Goal: Information Seeking & Learning: Learn about a topic

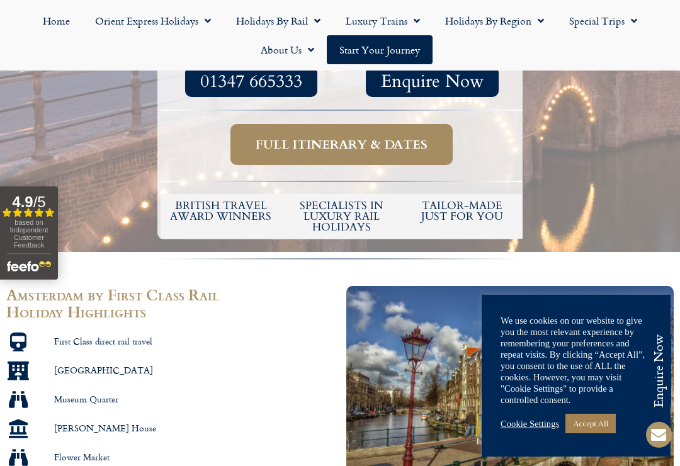
scroll to position [489, 0]
click at [314, 137] on span "Full itinerary & dates" at bounding box center [342, 145] width 172 height 16
click at [317, 137] on span "Full itinerary & dates" at bounding box center [342, 145] width 172 height 16
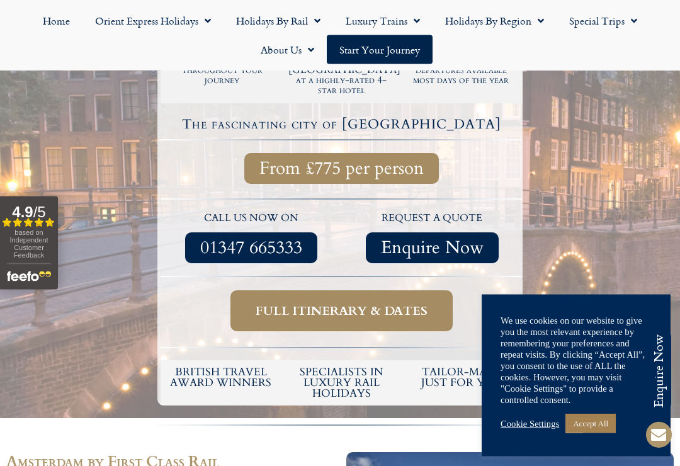
scroll to position [323, 0]
click at [338, 303] on span "Full itinerary & dates" at bounding box center [342, 311] width 172 height 16
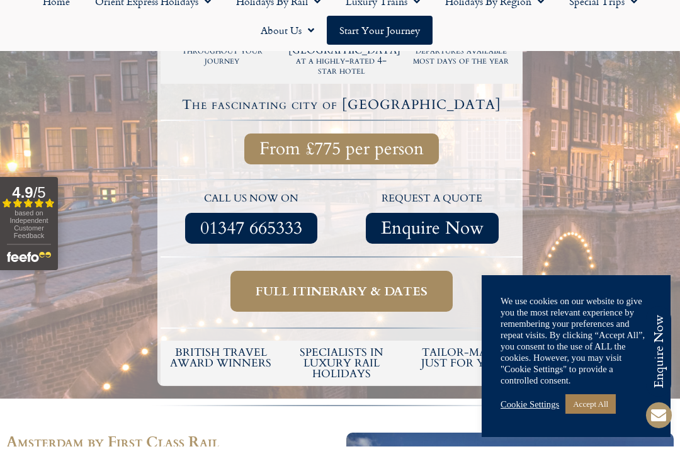
scroll to position [343, 0]
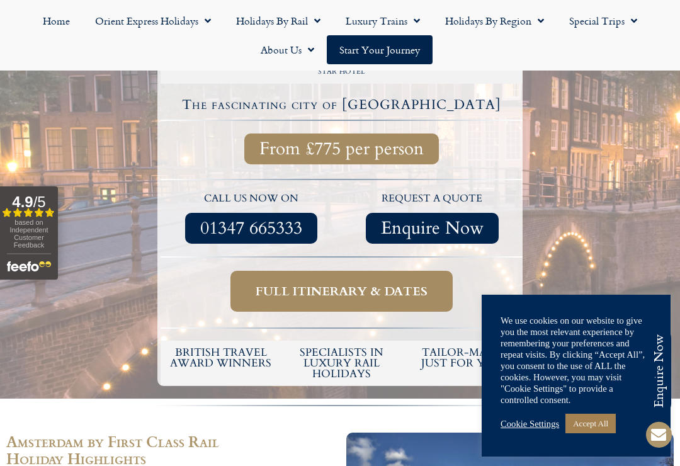
click at [336, 283] on span "Full itinerary & dates" at bounding box center [342, 291] width 172 height 16
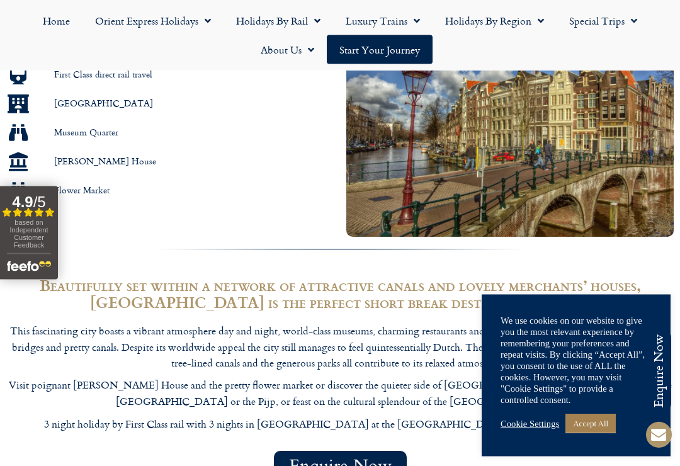
scroll to position [740, 0]
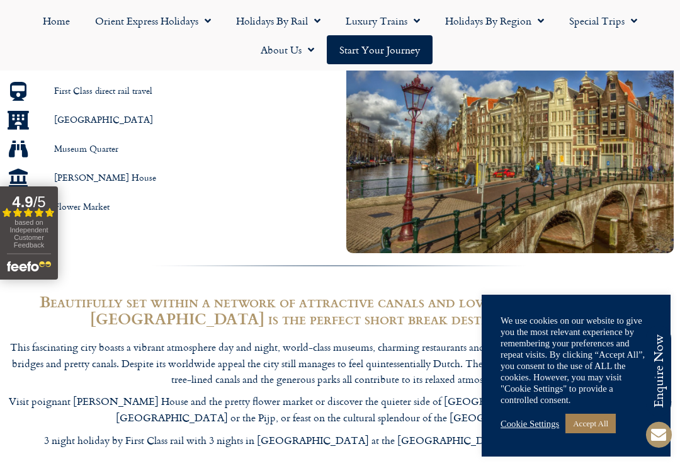
click at [377, 47] on link "Start your Journey" at bounding box center [380, 49] width 106 height 29
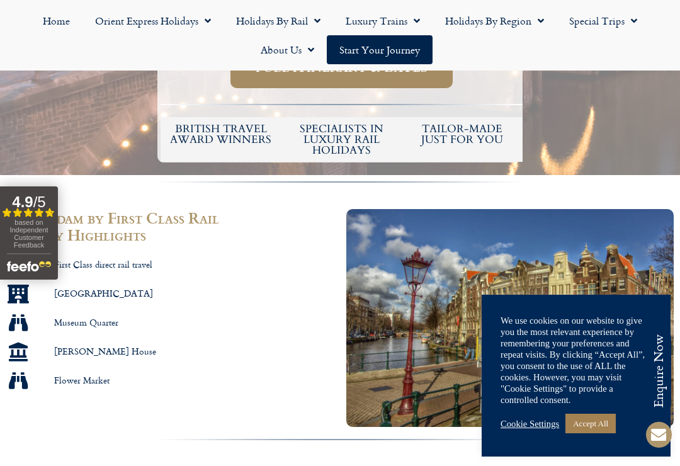
scroll to position [566, 0]
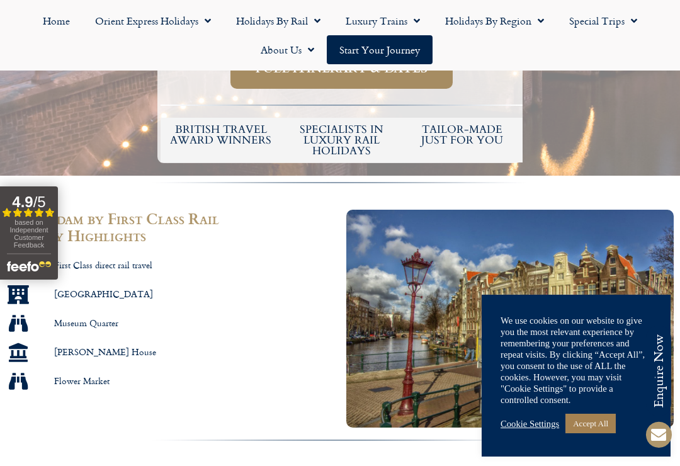
click at [638, 22] on link "Special Trips" at bounding box center [603, 20] width 93 height 29
click at [304, 49] on span "Menu" at bounding box center [308, 49] width 13 height 23
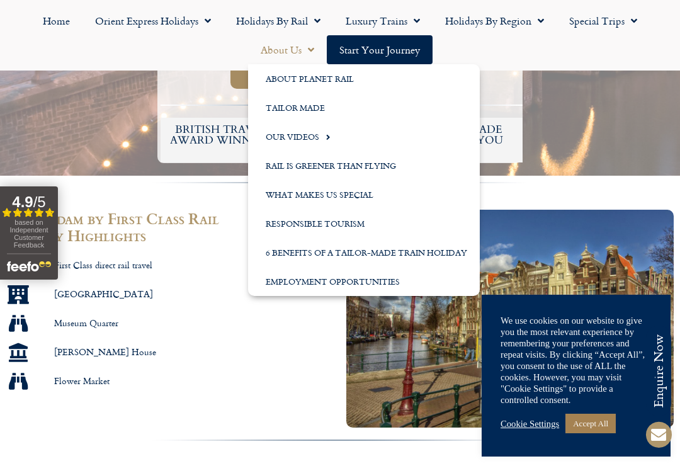
click at [297, 193] on link "What Makes us Special" at bounding box center [364, 194] width 232 height 29
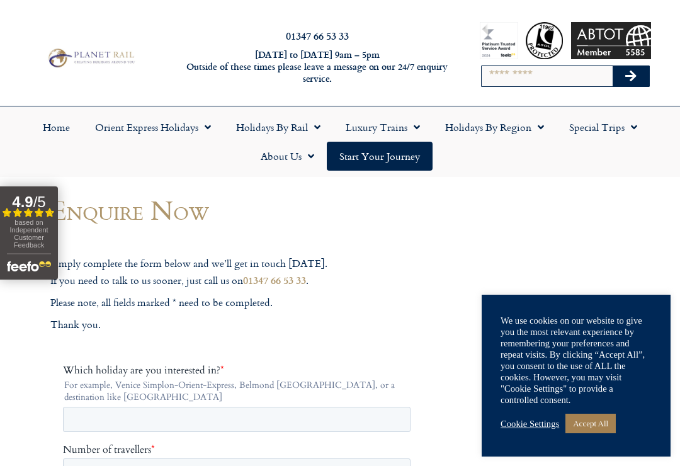
click at [390, 151] on link "Start your Journey" at bounding box center [380, 156] width 106 height 29
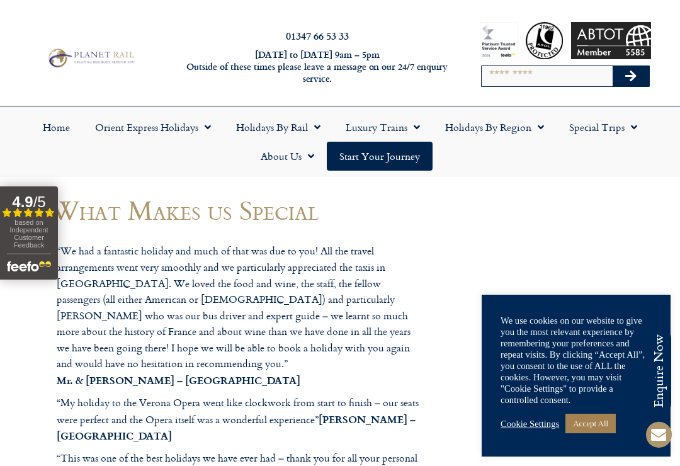
click at [266, 134] on link "Holidays by Rail" at bounding box center [279, 127] width 110 height 29
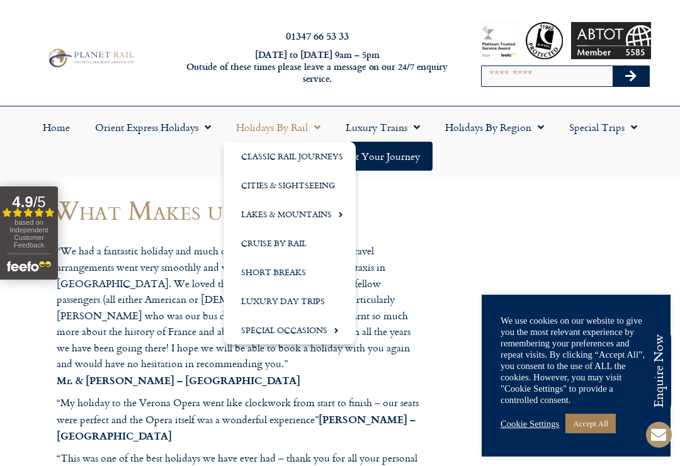
click at [263, 128] on link "Holidays by Rail" at bounding box center [279, 127] width 110 height 29
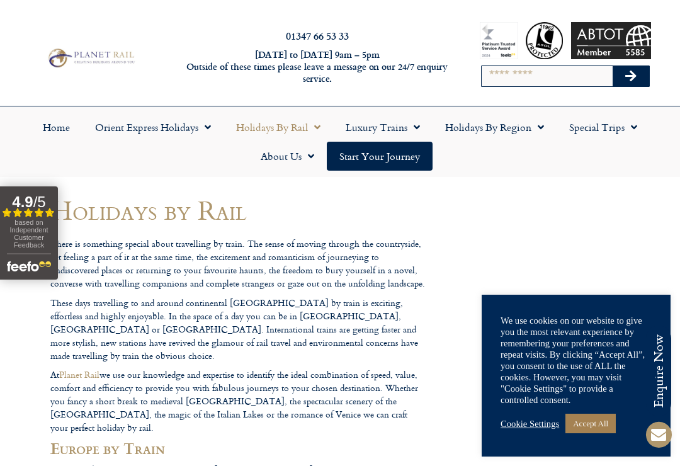
click at [261, 123] on link "Holidays by Rail" at bounding box center [279, 127] width 110 height 29
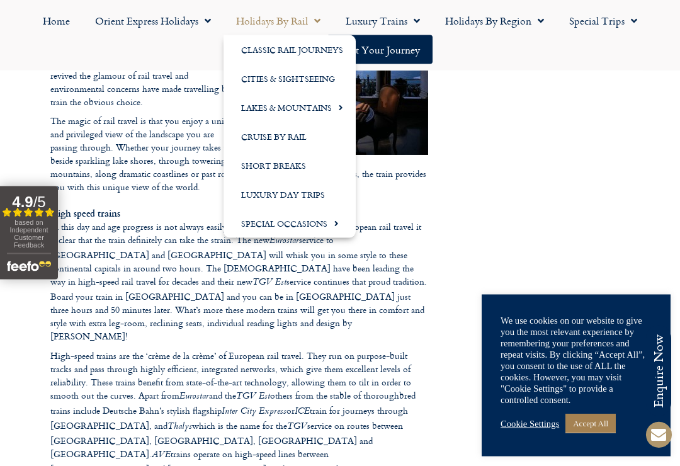
scroll to position [582, 0]
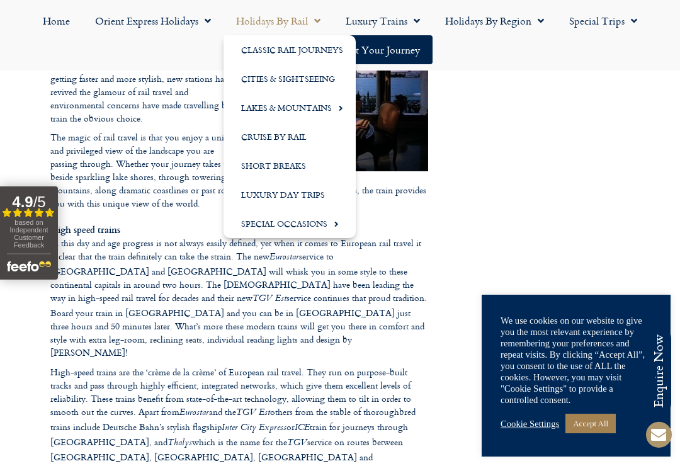
click at [265, 165] on link "Short Breaks" at bounding box center [290, 165] width 132 height 29
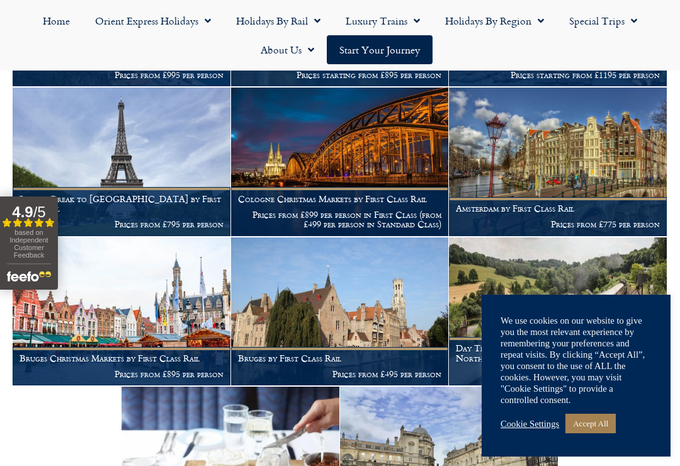
scroll to position [1772, 0]
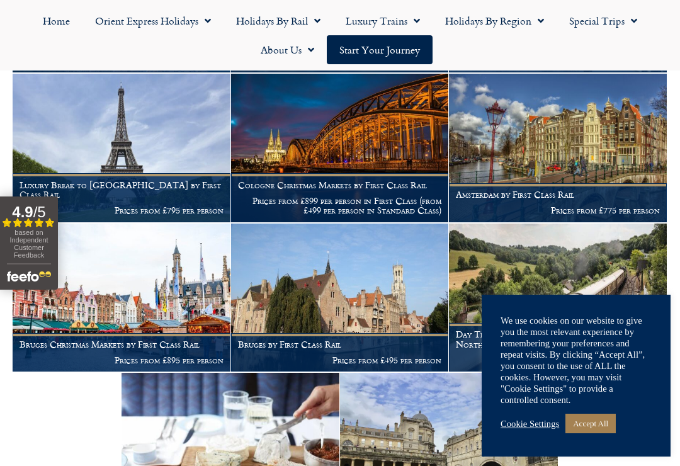
click at [530, 190] on h1 "Amsterdam by First Class Rail" at bounding box center [558, 195] width 204 height 10
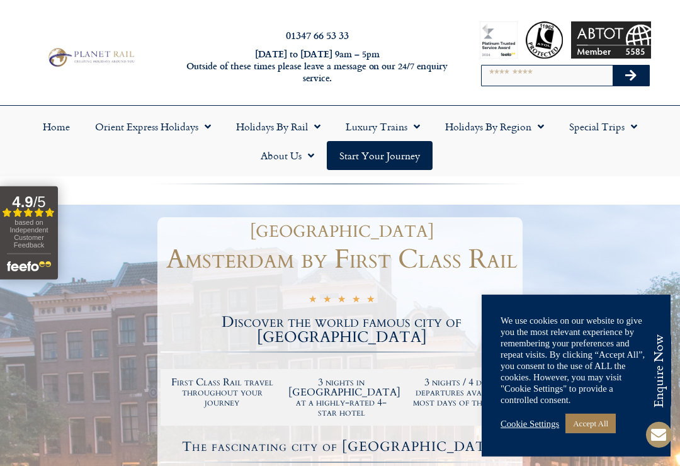
scroll to position [10, 0]
